Goal: Task Accomplishment & Management: Manage account settings

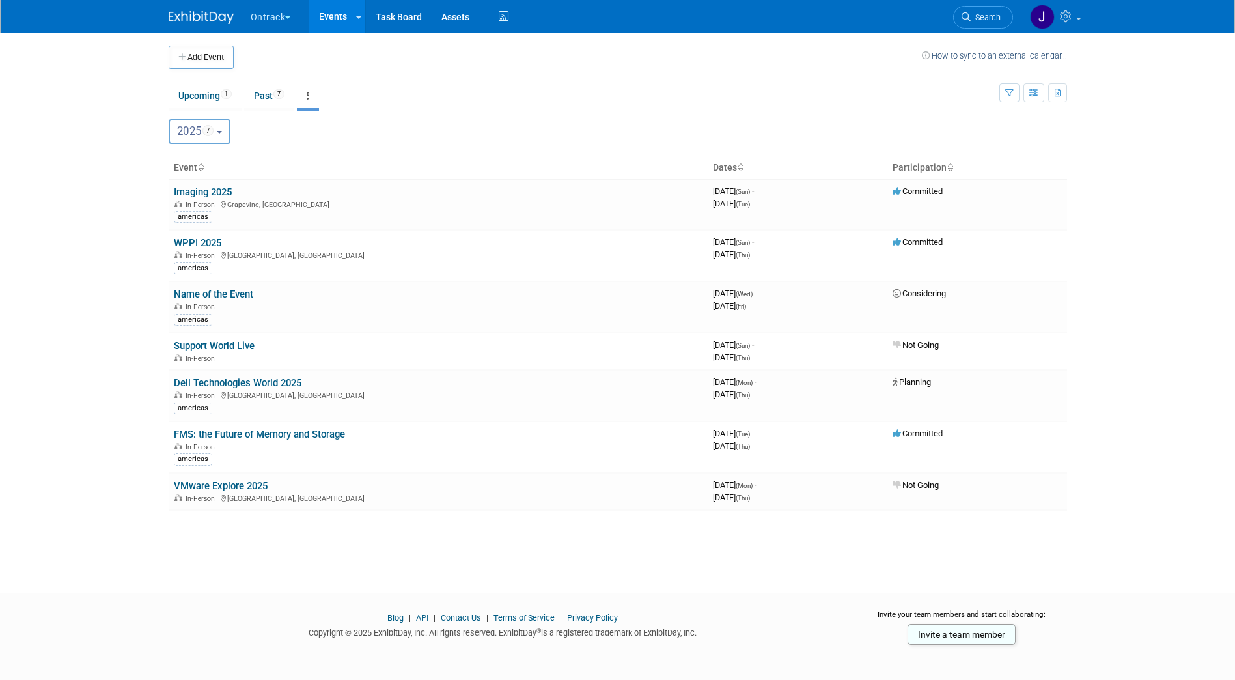
click at [288, 16] on span "button" at bounding box center [287, 17] width 5 height 3
click at [291, 59] on link "KLDiscovery" at bounding box center [296, 60] width 93 height 18
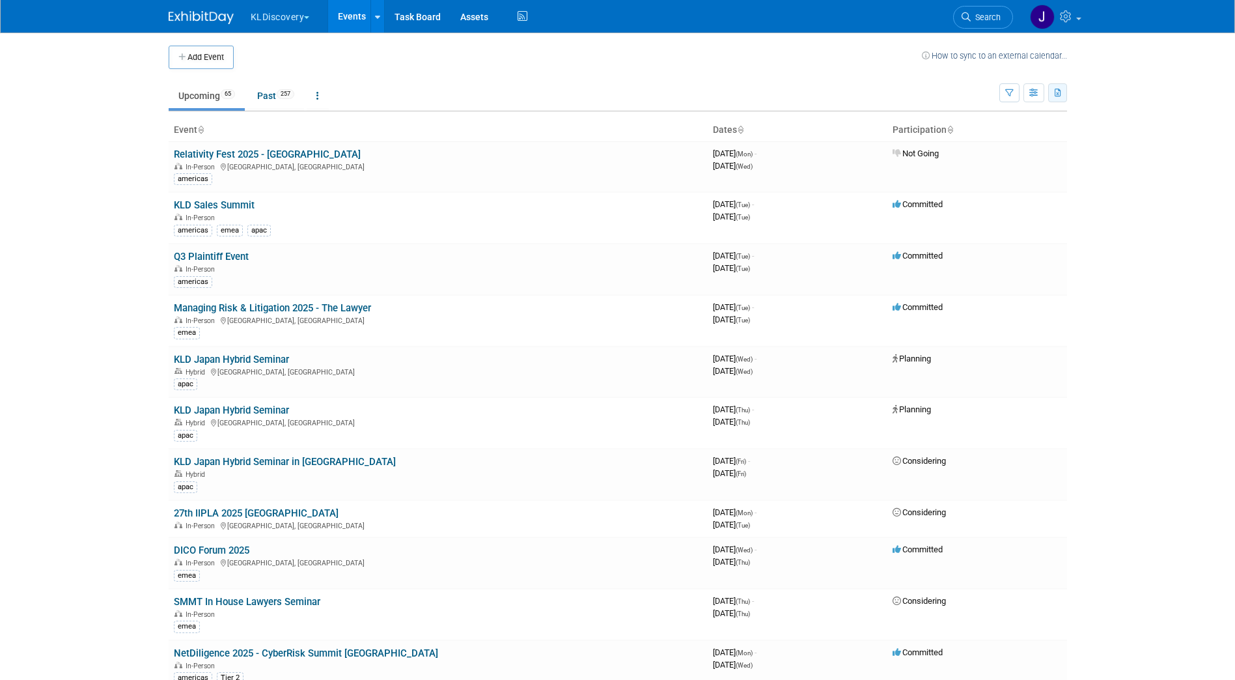
click at [1052, 90] on button "button" at bounding box center [1057, 92] width 19 height 19
click at [318, 100] on link at bounding box center [318, 95] width 22 height 25
click at [351, 148] on link "Grouped Annually Events grouped by year" at bounding box center [358, 154] width 103 height 29
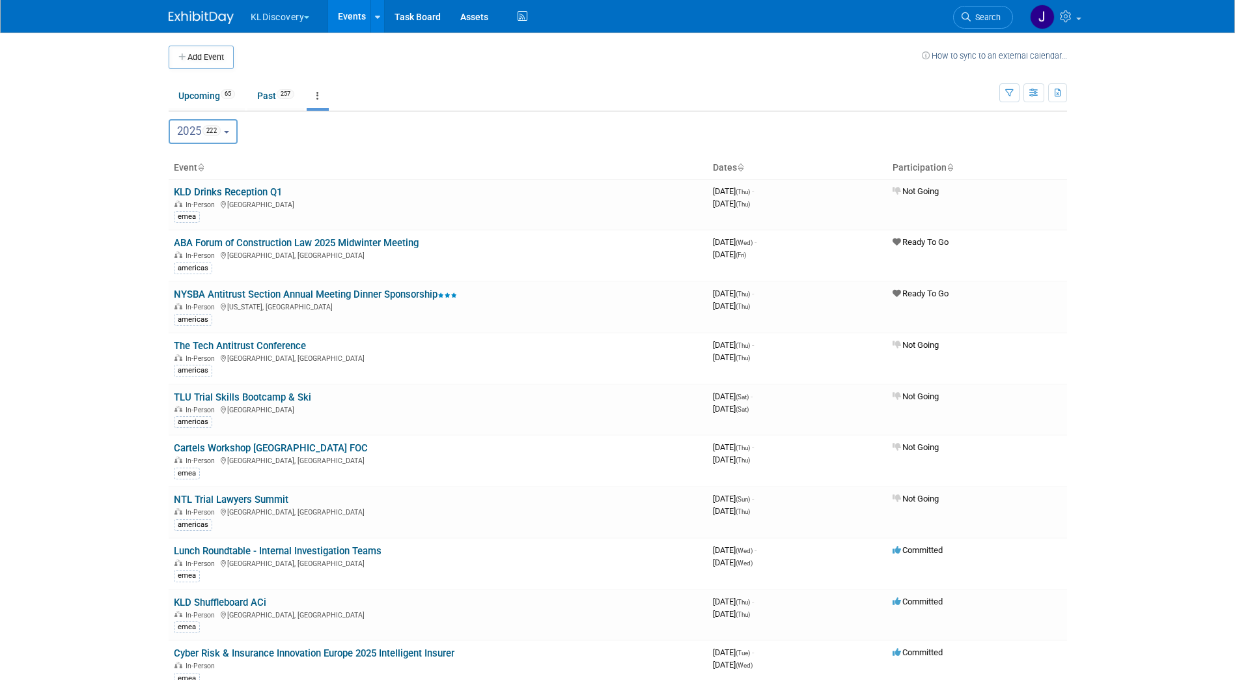
click at [229, 131] on b "button" at bounding box center [226, 132] width 5 height 3
click at [1061, 94] on icon "button" at bounding box center [1057, 93] width 7 height 8
click at [967, 137] on link "Export Current View (222 Events)" at bounding box center [984, 134] width 146 height 18
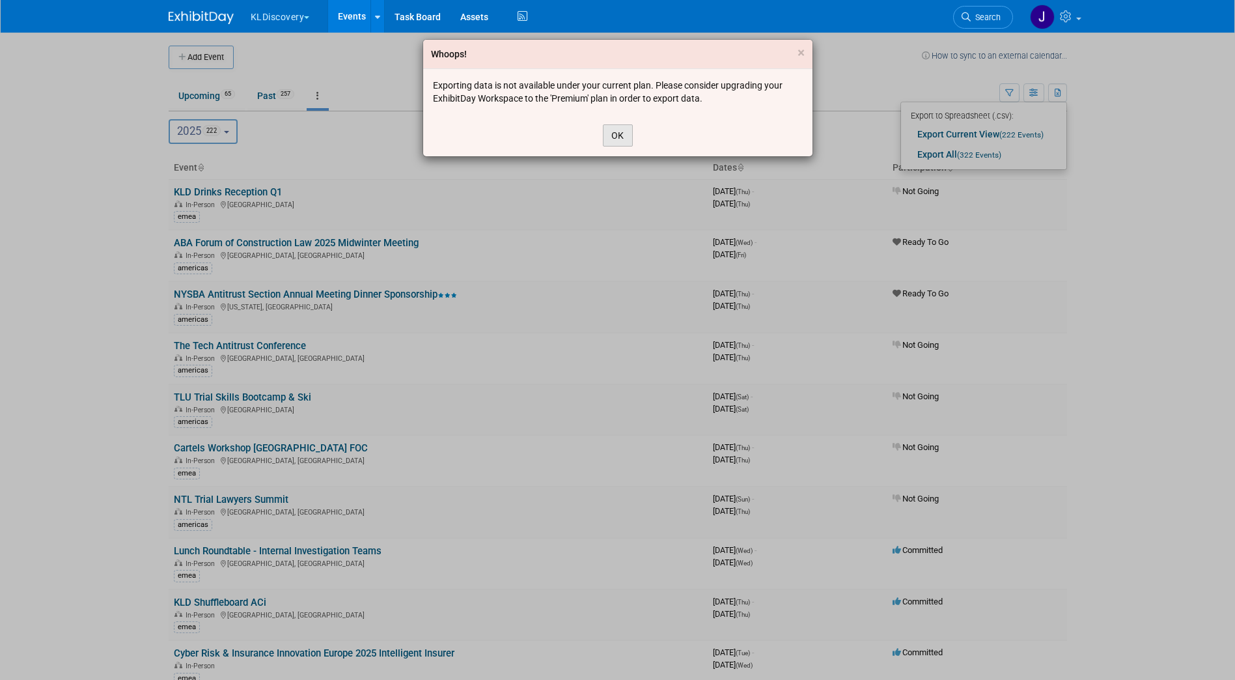
click at [616, 130] on button "OK" at bounding box center [618, 135] width 30 height 22
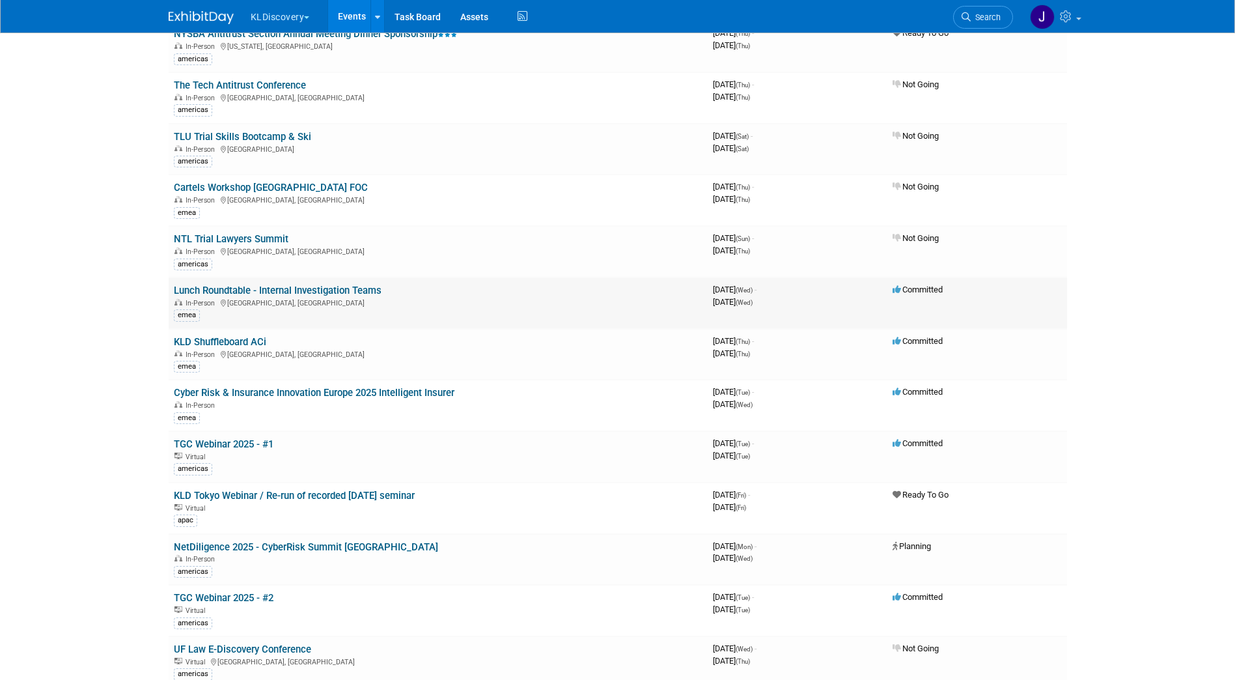
scroll to position [325, 0]
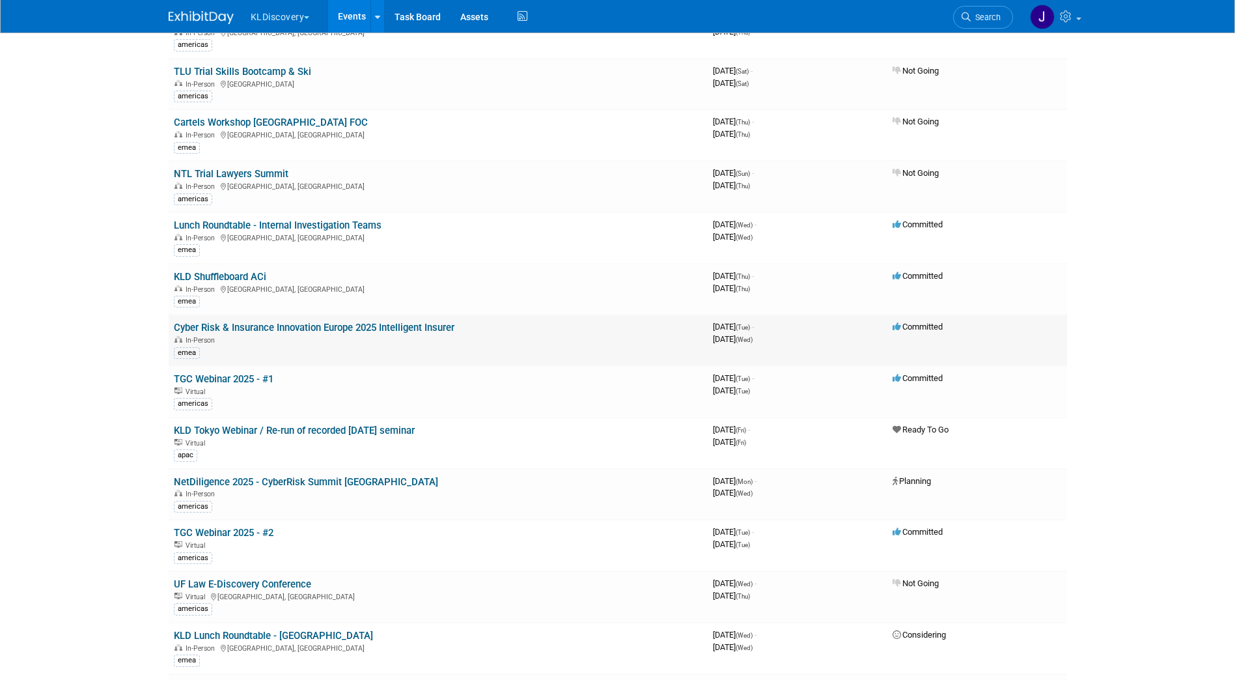
click at [223, 325] on link "Cyber Risk & Insurance Innovation Europe 2025 Intelligent Insurer" at bounding box center [314, 328] width 281 height 12
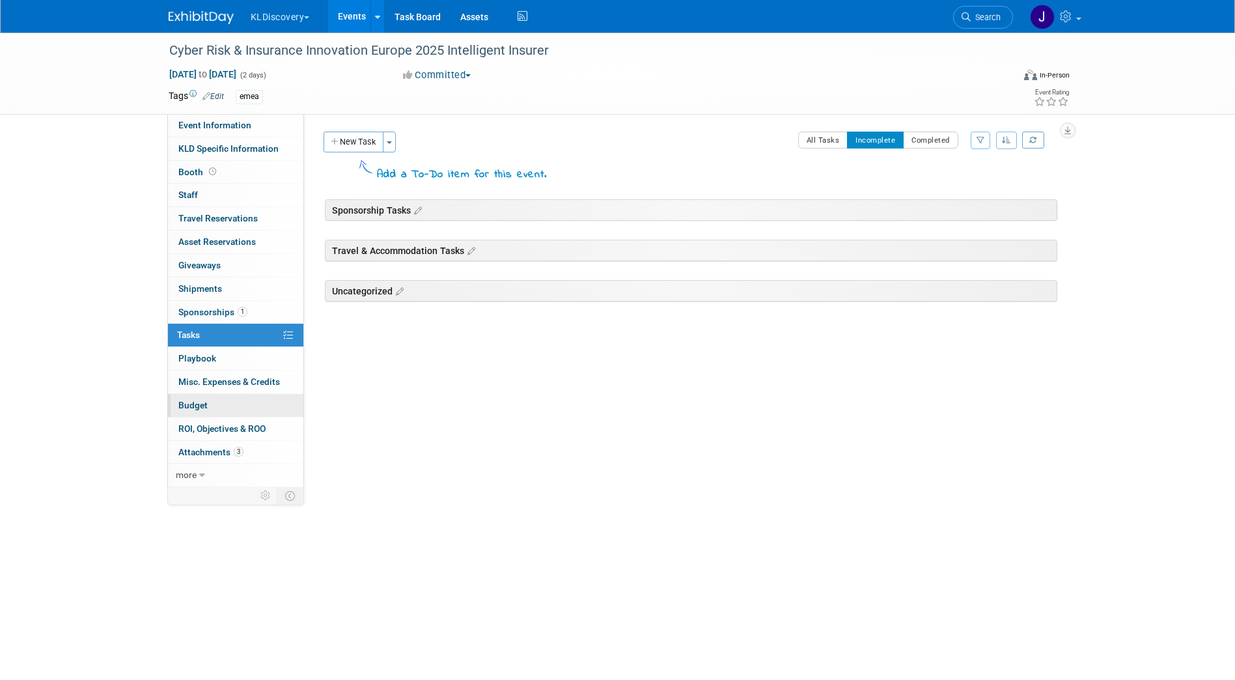
click at [221, 401] on link "Budget" at bounding box center [235, 405] width 135 height 23
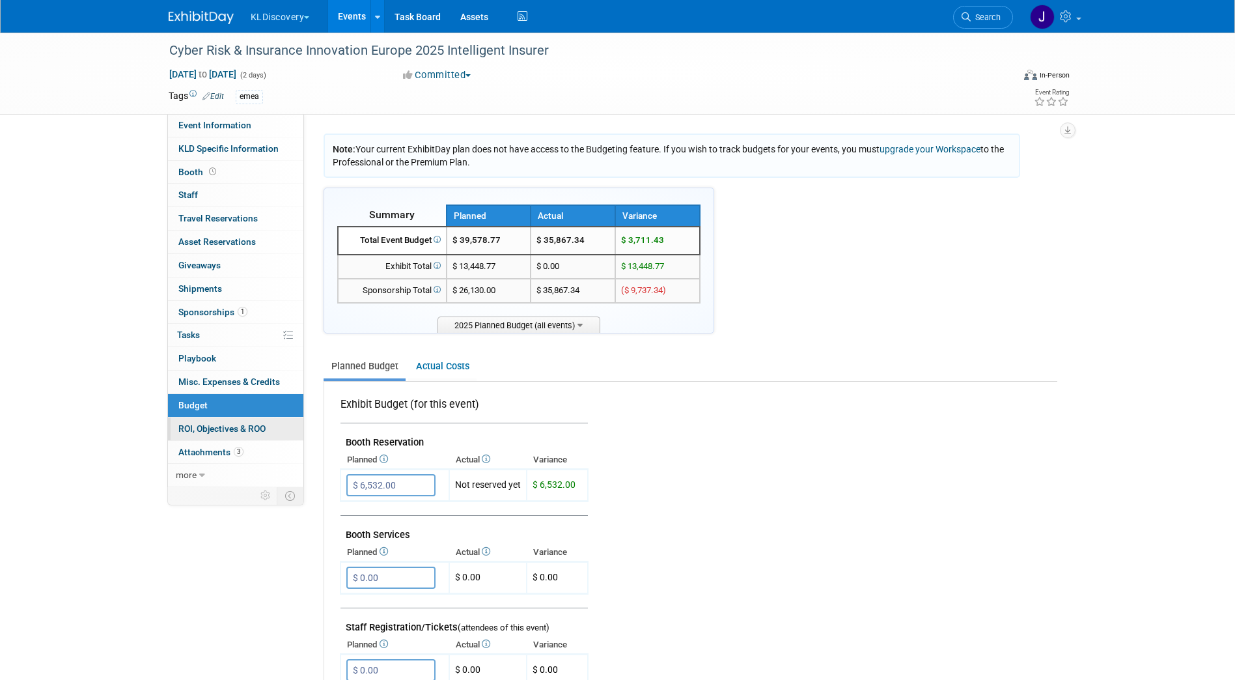
click at [244, 424] on span "ROI, Objectives & ROO 0" at bounding box center [221, 428] width 87 height 10
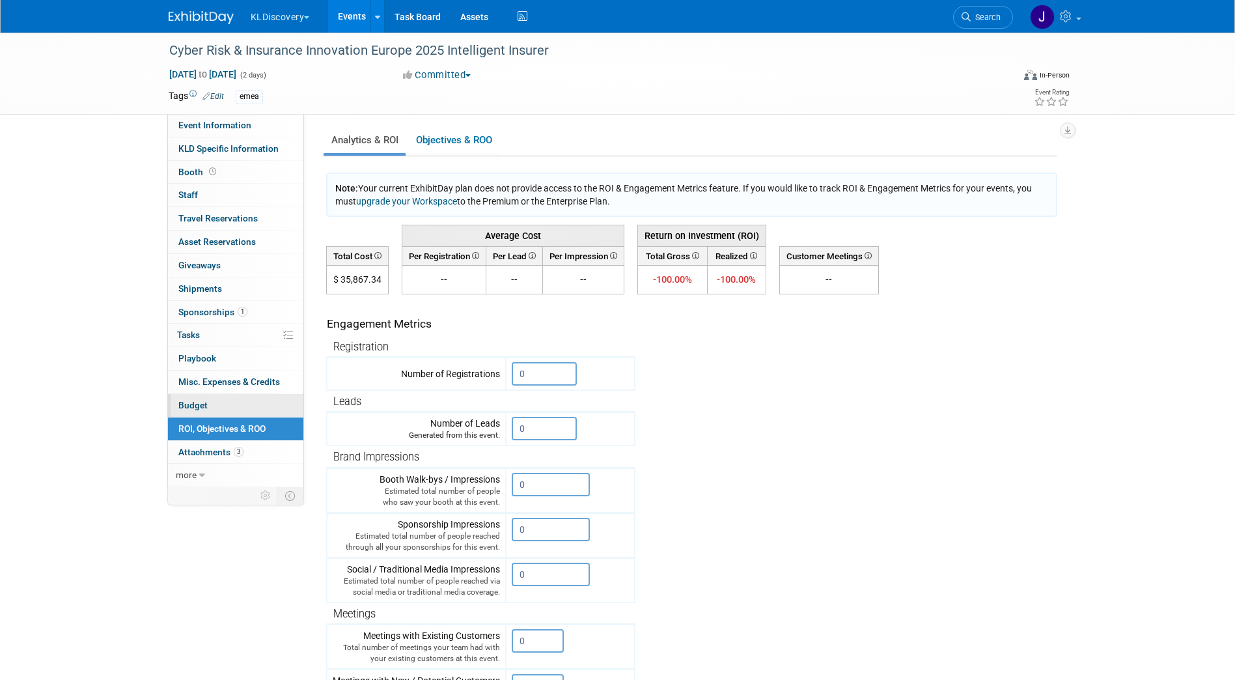
click at [228, 399] on link "Budget" at bounding box center [235, 405] width 135 height 23
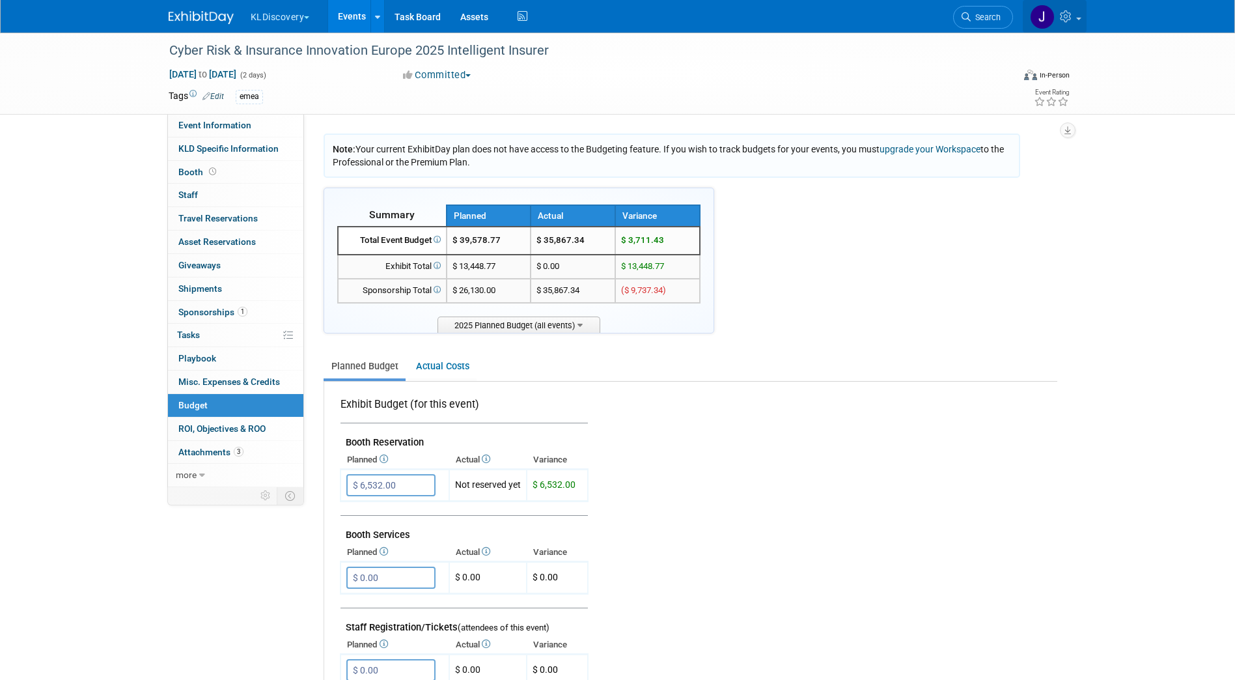
click at [1065, 16] on icon at bounding box center [1067, 16] width 15 height 12
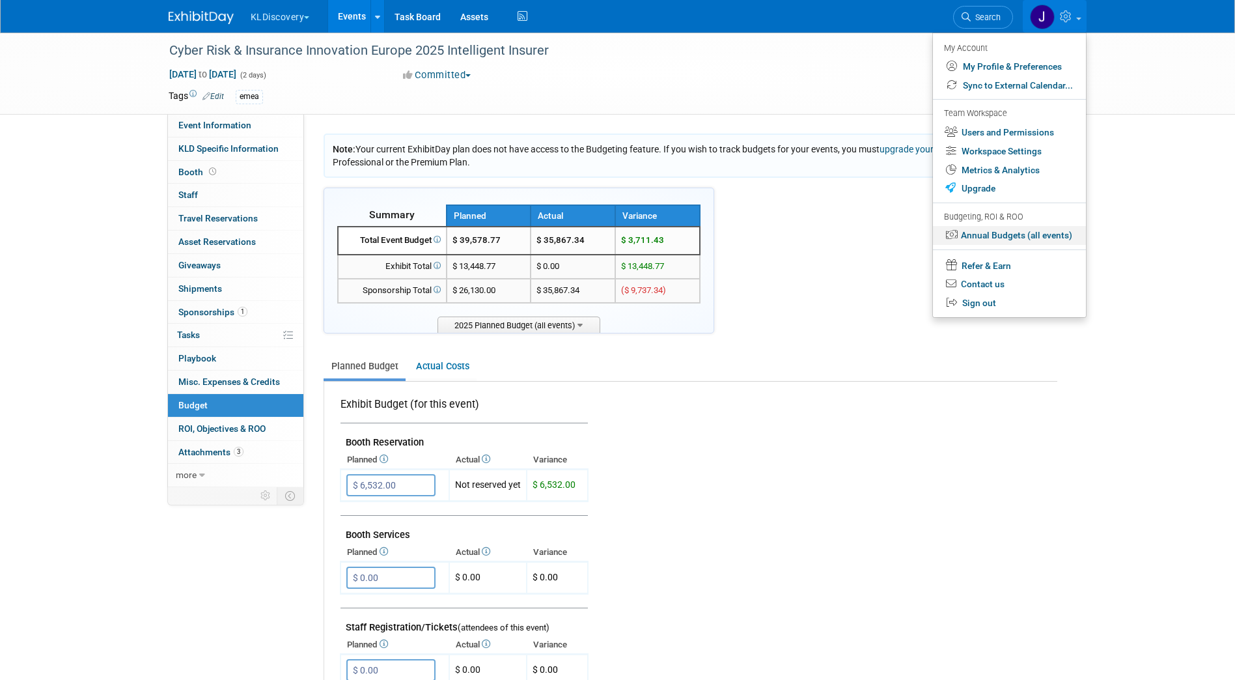
click at [1011, 235] on link "Annual Budgets (all events)" at bounding box center [1009, 235] width 153 height 19
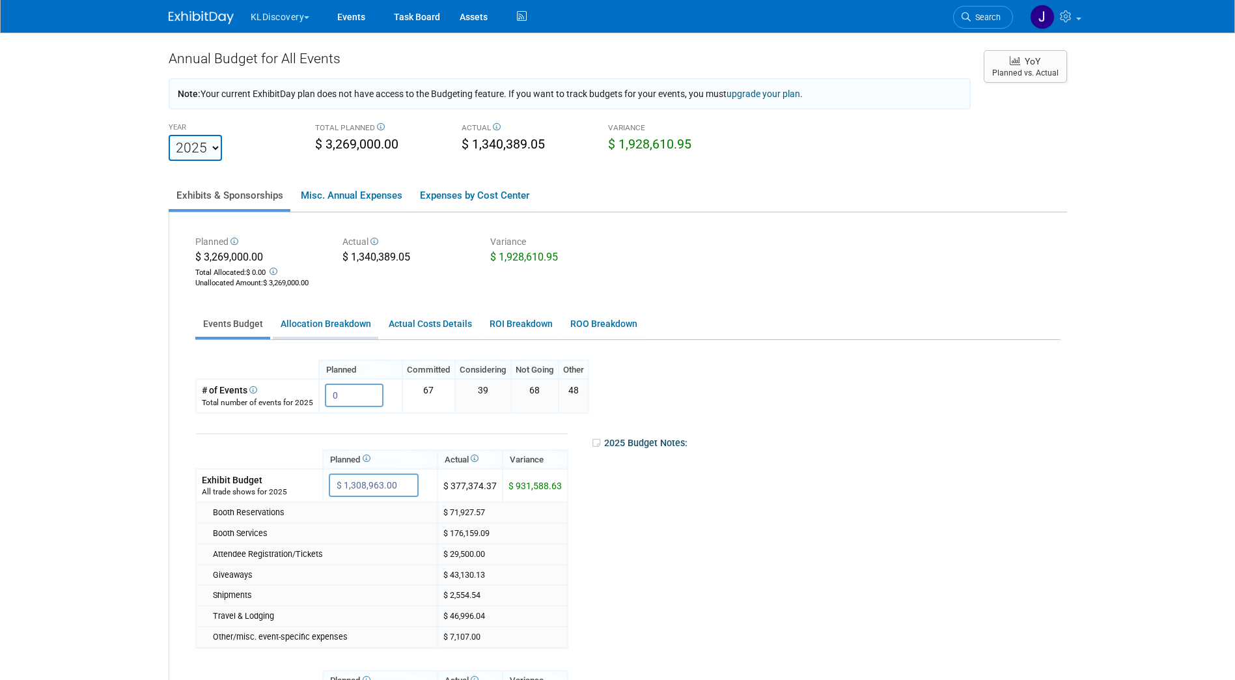
click at [333, 331] on link "Allocation Breakdown" at bounding box center [325, 323] width 105 height 25
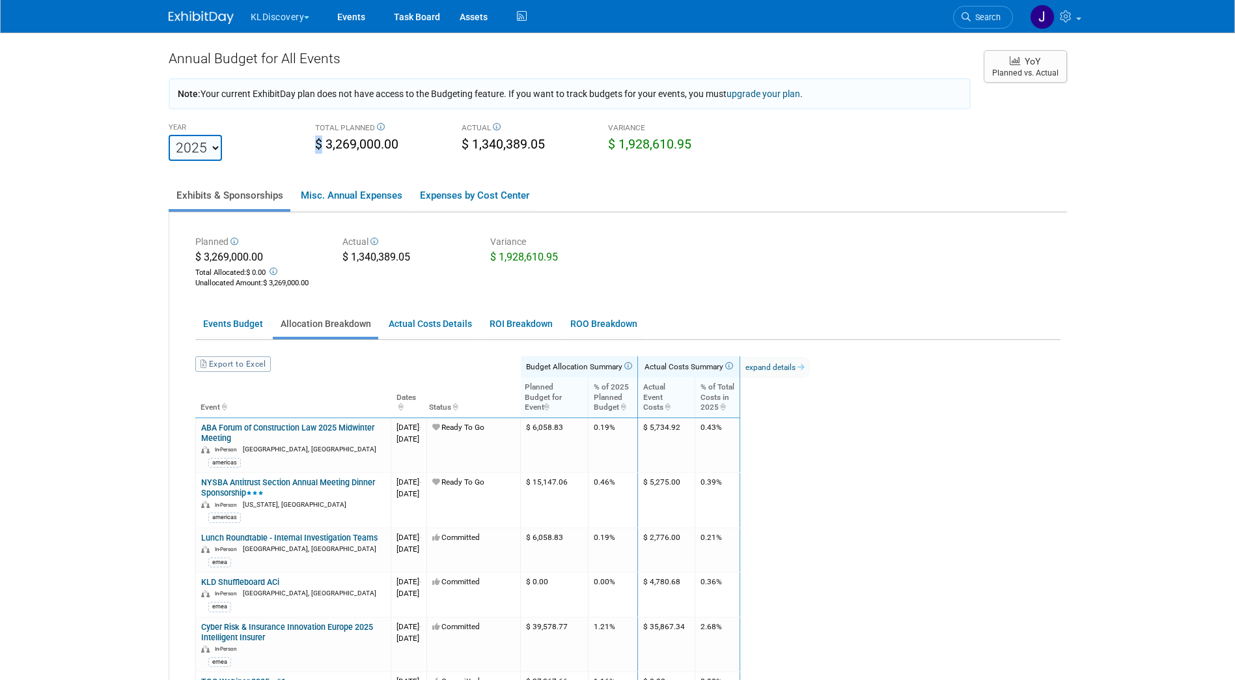
click at [312, 155] on div "TOTAL PLANNED $ 3,269,000.00" at bounding box center [378, 137] width 146 height 36
drag, startPoint x: 312, startPoint y: 155, endPoint x: 408, endPoint y: 148, distance: 95.9
click at [408, 148] on div "$ 3,269,000.00" at bounding box center [378, 145] width 127 height 20
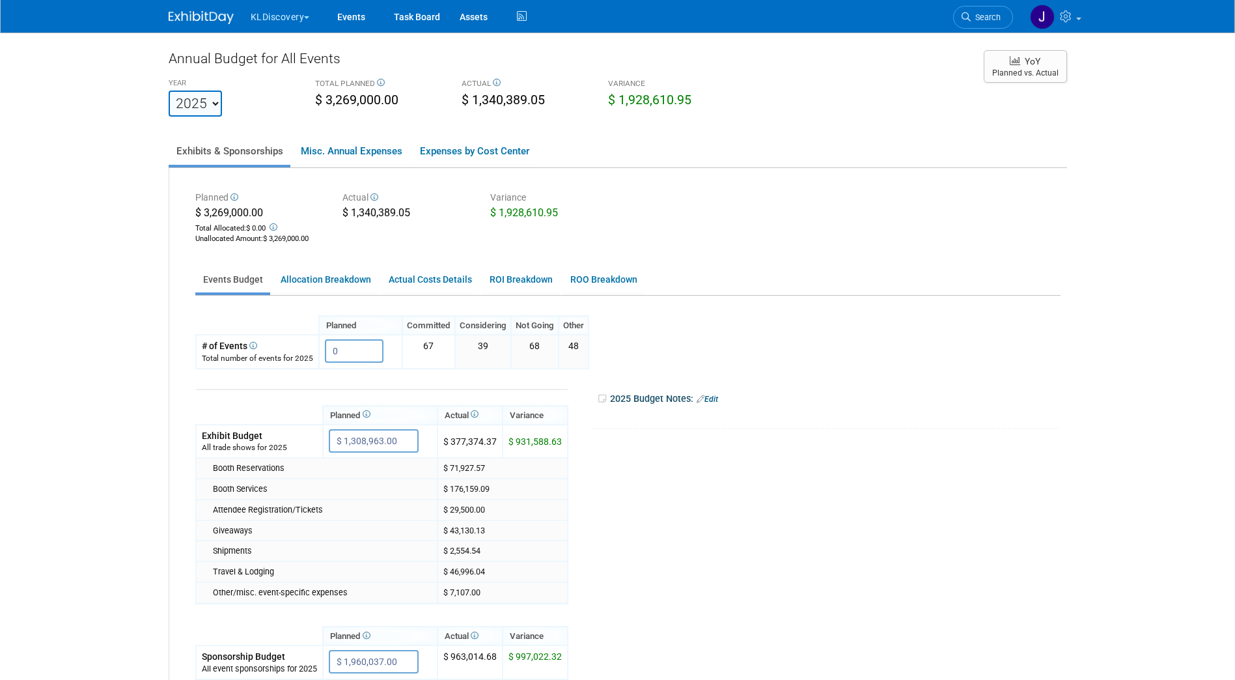
click at [309, 22] on button "KLDiscovery" at bounding box center [287, 14] width 77 height 29
click at [301, 55] on link "KLDiscovery" at bounding box center [296, 60] width 93 height 18
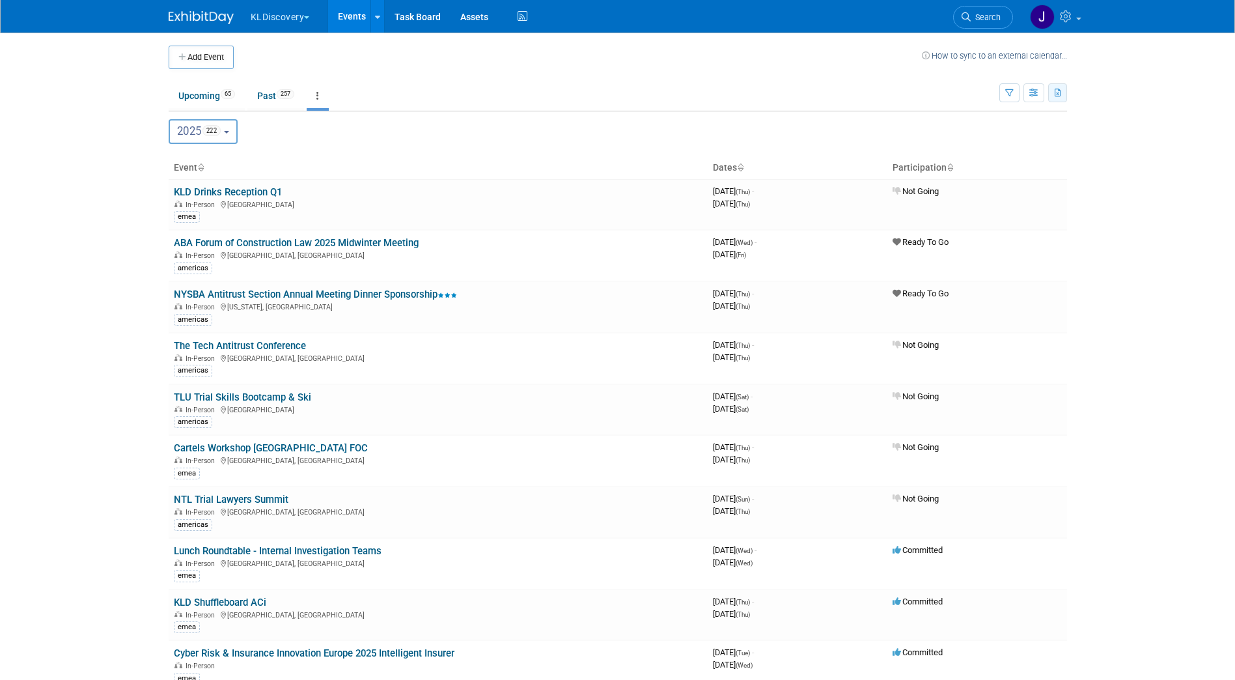
click at [1063, 92] on button "button" at bounding box center [1057, 92] width 19 height 19
click at [996, 152] on span "(322 Events)" at bounding box center [979, 154] width 44 height 9
click at [1181, 115] on body "KLDiscovery Choose Workspace: KLDiscovery Nebula Ontrack Events Add Event Bulk …" at bounding box center [617, 340] width 1235 height 680
click at [1056, 94] on icon "button" at bounding box center [1057, 93] width 7 height 8
click at [28, 487] on body "KLDiscovery Choose Workspace: KLDiscovery Nebula Ontrack Events Add Event Bulk …" at bounding box center [617, 340] width 1235 height 680
